Goal: Information Seeking & Learning: Check status

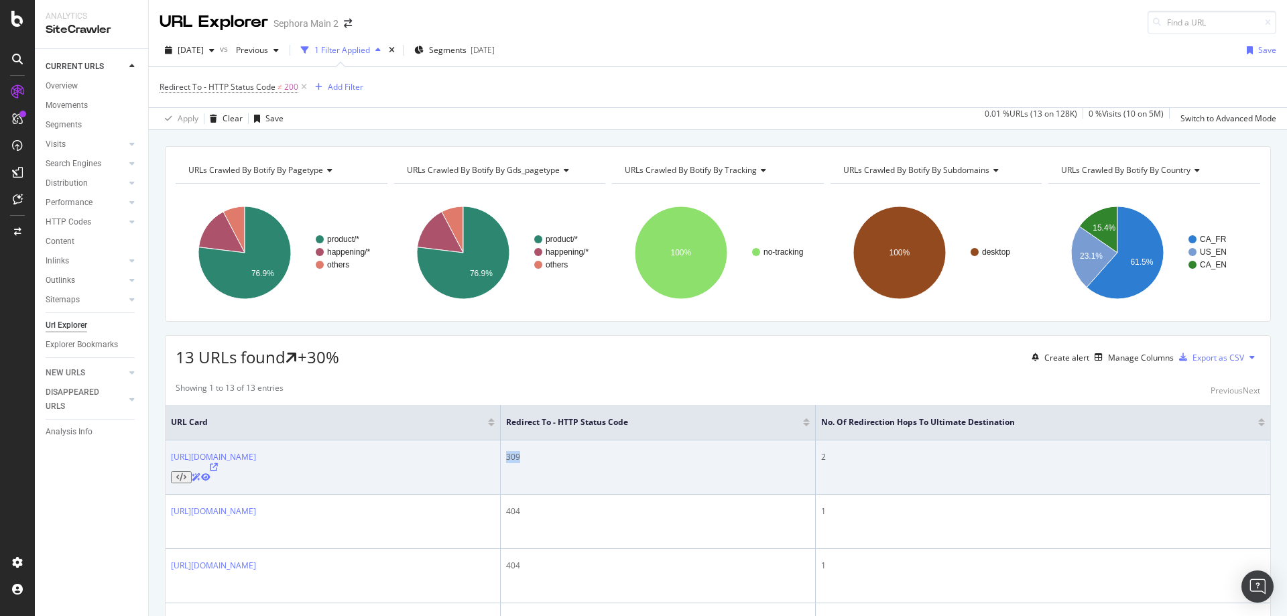
drag, startPoint x: 690, startPoint y: 460, endPoint x: 642, endPoint y: 457, distance: 48.3
click at [642, 457] on tr "[URL][DOMAIN_NAME] 309 2" at bounding box center [718, 467] width 1104 height 54
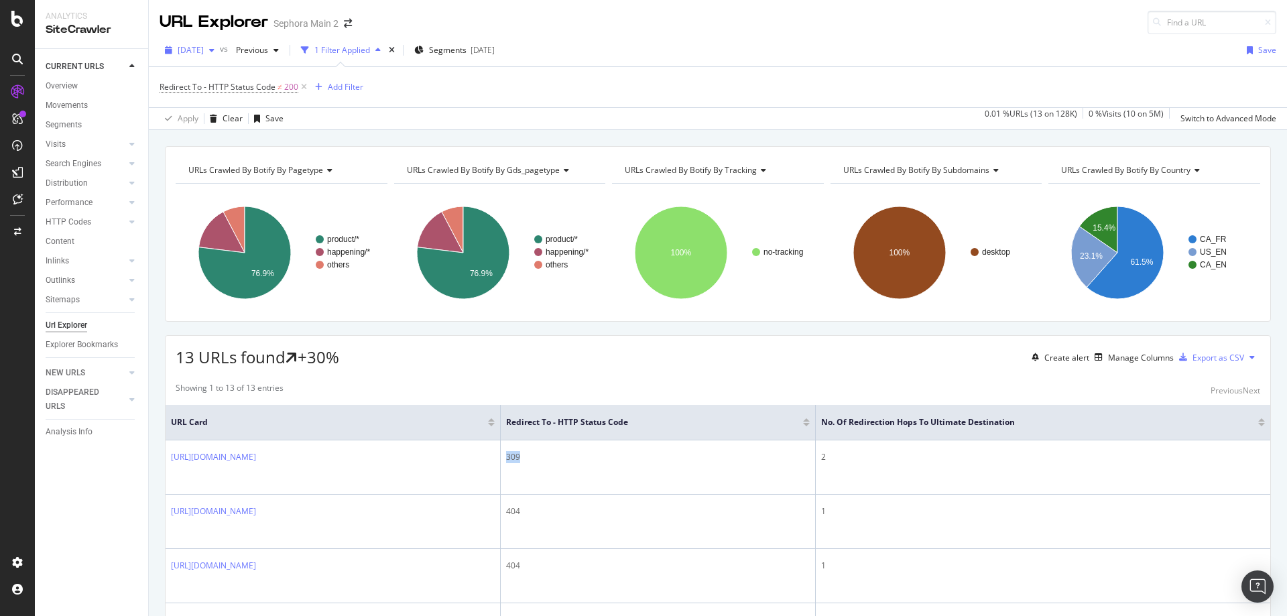
click at [220, 52] on div "button" at bounding box center [212, 50] width 16 height 8
click at [712, 23] on div "URL Explorer Sephora Main 2" at bounding box center [718, 17] width 1138 height 34
click at [88, 350] on div "Explorer Bookmarks" at bounding box center [82, 345] width 72 height 14
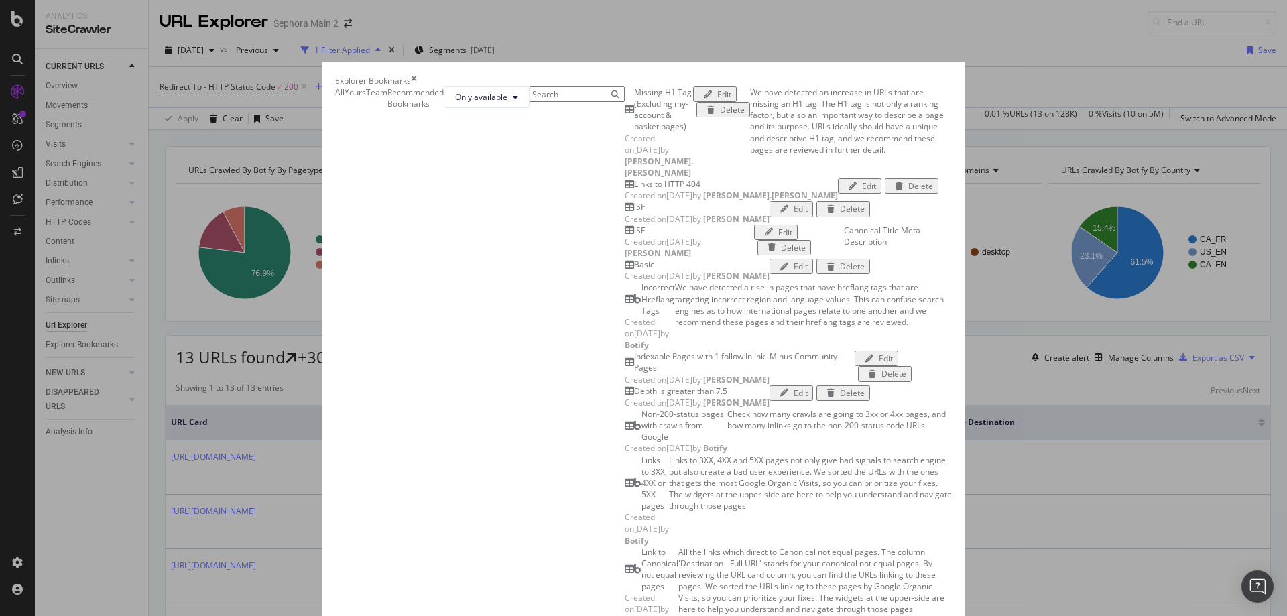
click at [529, 102] on input "modal" at bounding box center [576, 93] width 95 height 15
click at [417, 75] on icon "times" at bounding box center [414, 80] width 6 height 11
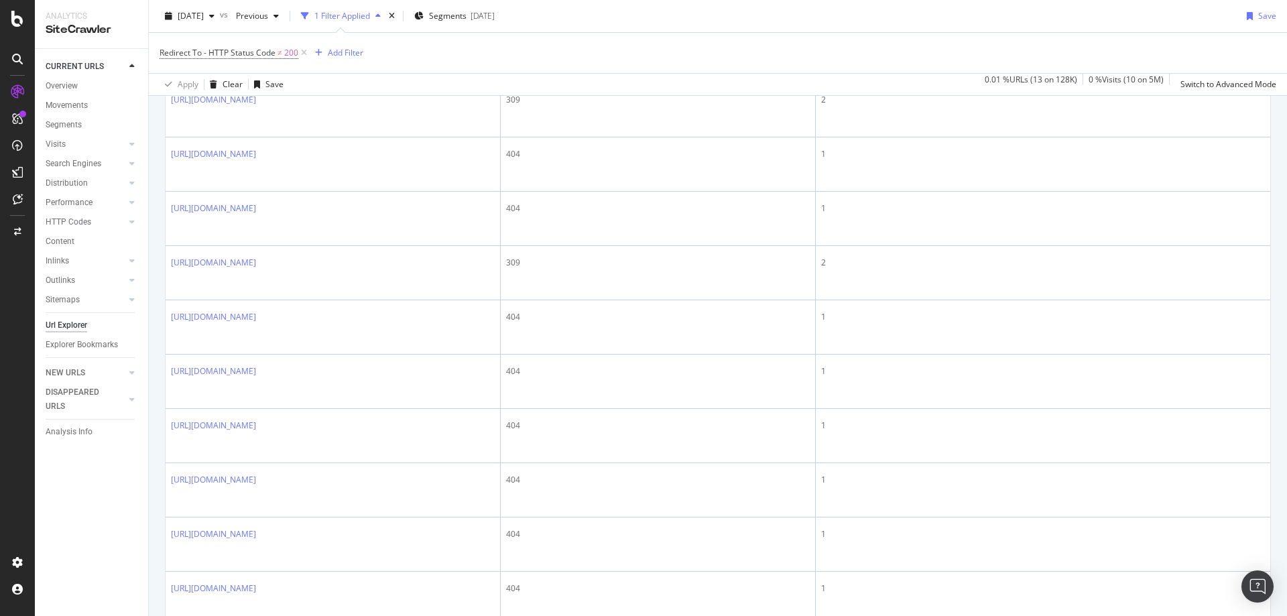
scroll to position [372, 0]
